Goal: Task Accomplishment & Management: Use online tool/utility

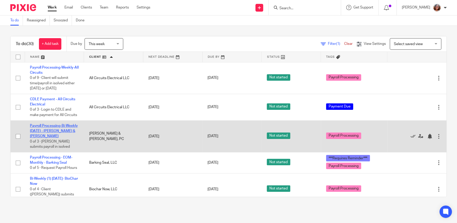
click at [58, 130] on link "Payroll Processing-Bi-Weekly [DATE] - [PERSON_NAME] & [PERSON_NAME]" at bounding box center [54, 131] width 48 height 14
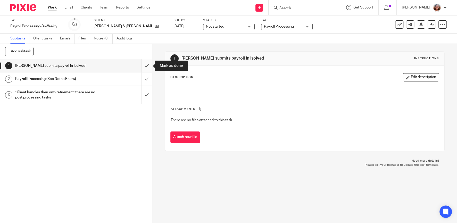
click at [144, 62] on input "submit" at bounding box center [76, 65] width 152 height 13
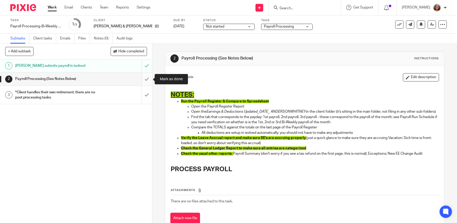
click at [146, 78] on input "submit" at bounding box center [76, 78] width 152 height 13
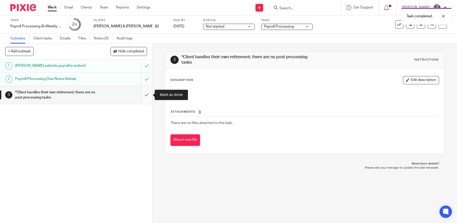
click at [147, 93] on input "submit" at bounding box center [76, 95] width 152 height 18
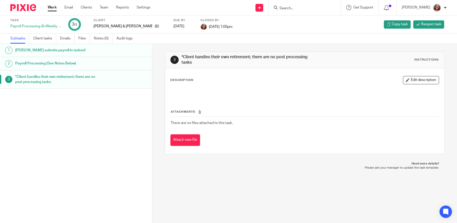
click at [54, 8] on link "Work" at bounding box center [52, 7] width 9 height 5
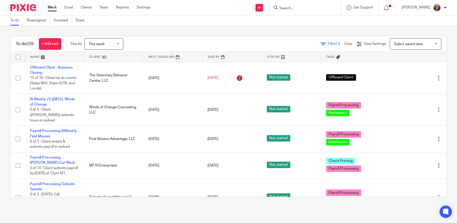
click at [217, 57] on link at bounding box center [231, 57] width 59 height 10
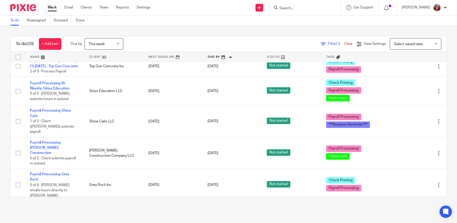
scroll to position [220, 0]
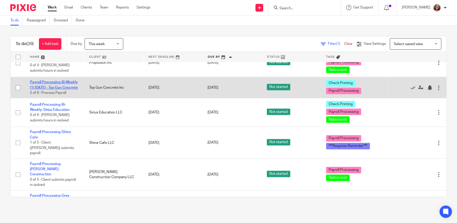
click at [53, 81] on link "Payroll Processing-Bi-Weekly (1) [DATE] - Top Gun Concrete" at bounding box center [54, 84] width 48 height 9
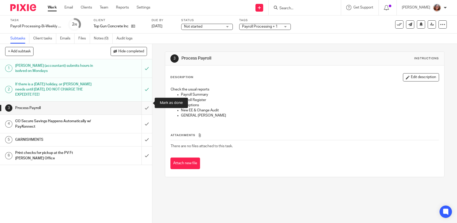
click at [148, 102] on input "submit" at bounding box center [76, 107] width 152 height 13
click at [147, 119] on input "submit" at bounding box center [76, 124] width 152 height 18
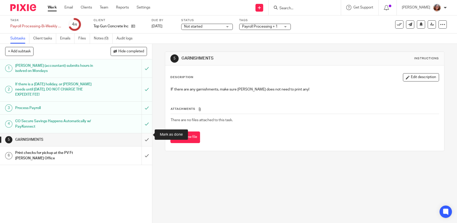
click at [145, 134] on input "submit" at bounding box center [76, 139] width 152 height 13
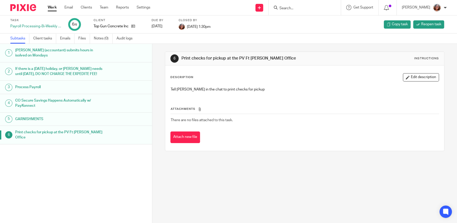
click at [53, 8] on link "Work" at bounding box center [52, 7] width 9 height 5
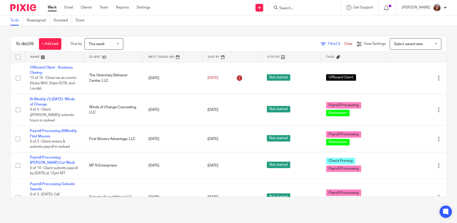
click at [97, 56] on link at bounding box center [113, 57] width 59 height 10
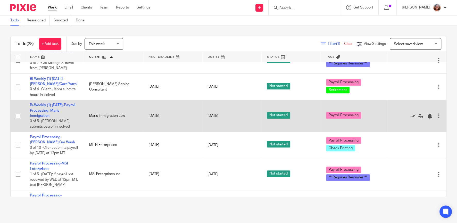
scroll to position [286, 0]
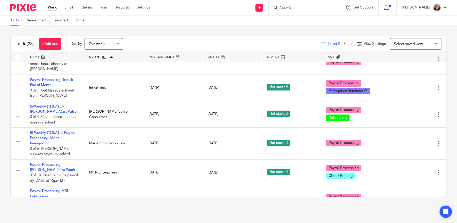
click at [96, 56] on link at bounding box center [113, 57] width 59 height 10
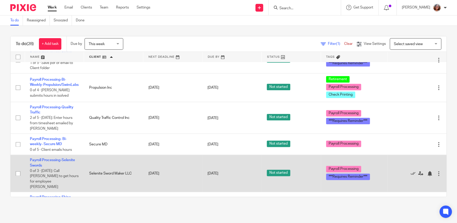
scroll to position [506, 0]
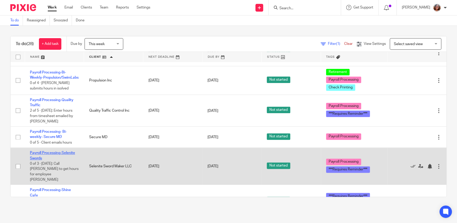
click at [61, 151] on link "Payroll Processing-Selenite Swords" at bounding box center [52, 155] width 45 height 9
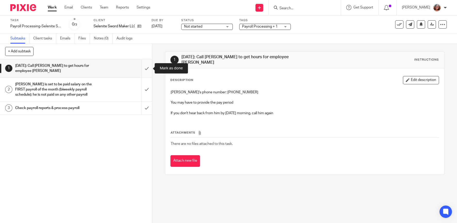
click at [145, 67] on input "submit" at bounding box center [76, 68] width 152 height 18
